Goal: Task Accomplishment & Management: Use online tool/utility

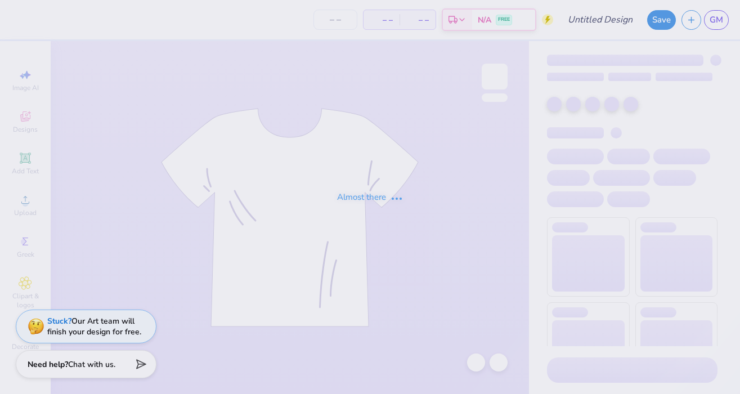
type input "family weekend 1"
type input "40"
drag, startPoint x: 490, startPoint y: 77, endPoint x: 498, endPoint y: 79, distance: 8.7
click at [490, 77] on div "Almost there" at bounding box center [370, 197] width 740 height 394
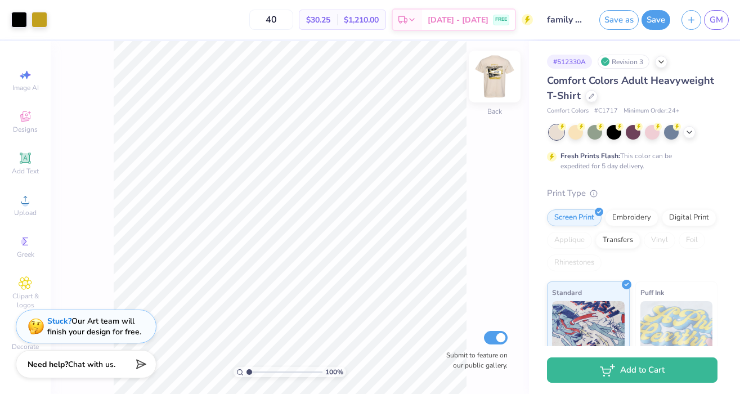
click at [491, 73] on img at bounding box center [494, 76] width 45 height 45
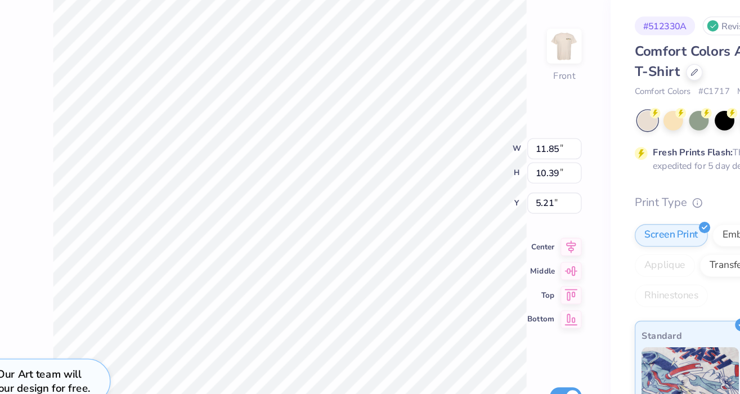
type input "3.48"
type input "1.46"
type input "9.98"
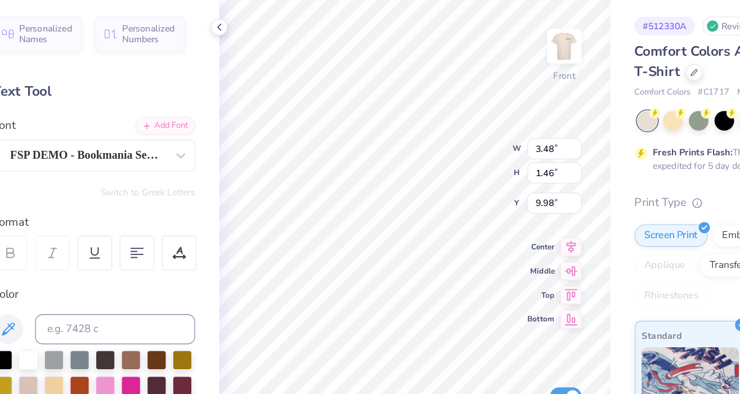
click at [235, 64] on icon at bounding box center [237, 62] width 9 height 9
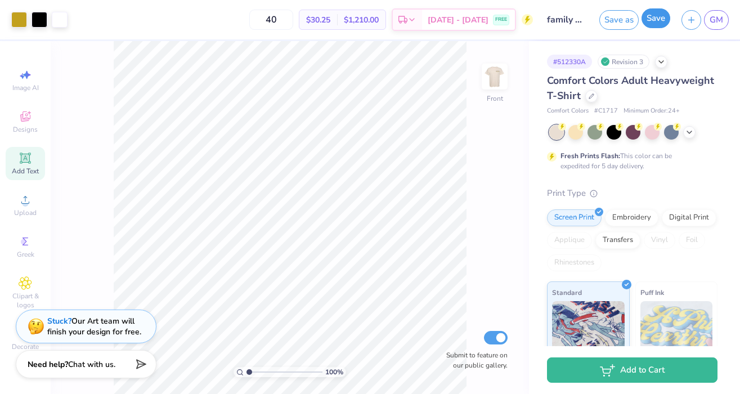
click at [657, 23] on button "Save" at bounding box center [656, 18] width 29 height 20
